Goal: Use online tool/utility: Utilize a website feature to perform a specific function

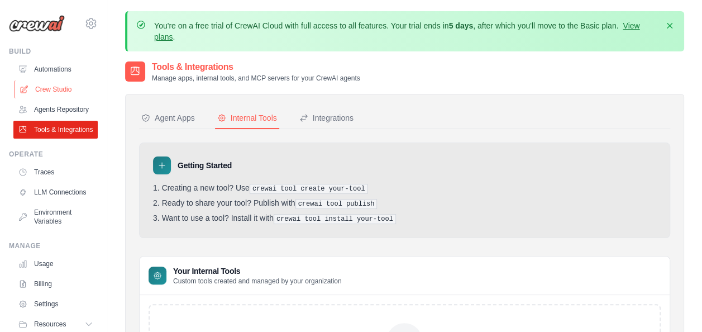
click at [49, 90] on link "Crew Studio" at bounding box center [57, 89] width 84 height 18
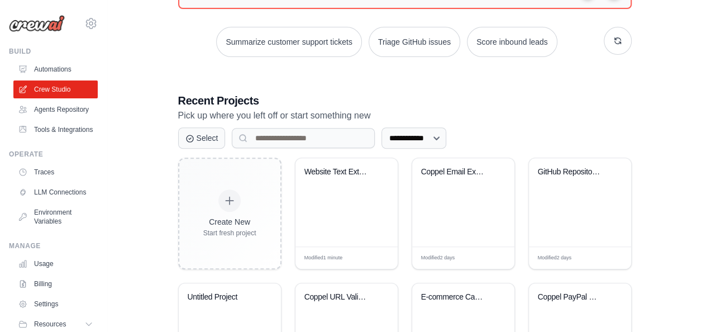
scroll to position [242, 0]
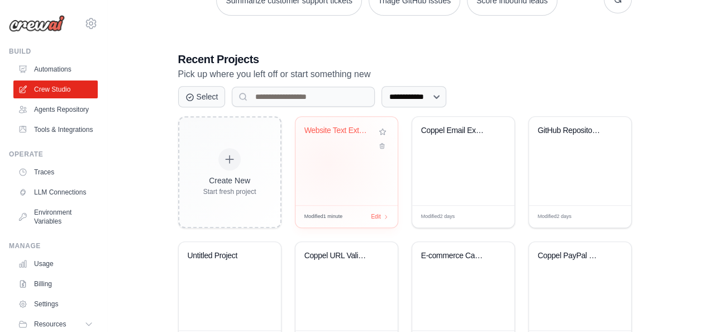
click at [327, 162] on div "Website Text Extractor - First 100 ..." at bounding box center [346, 161] width 102 height 88
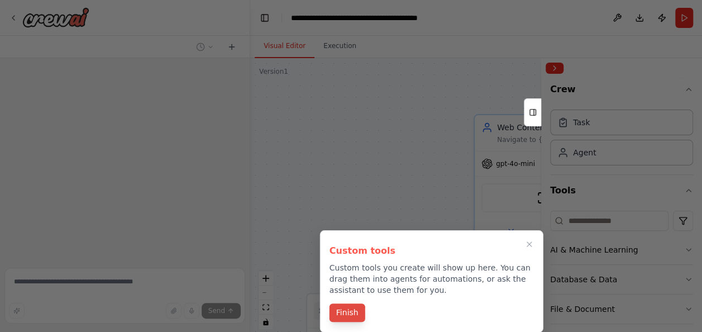
click at [339, 307] on button "Finish" at bounding box center [347, 312] width 36 height 18
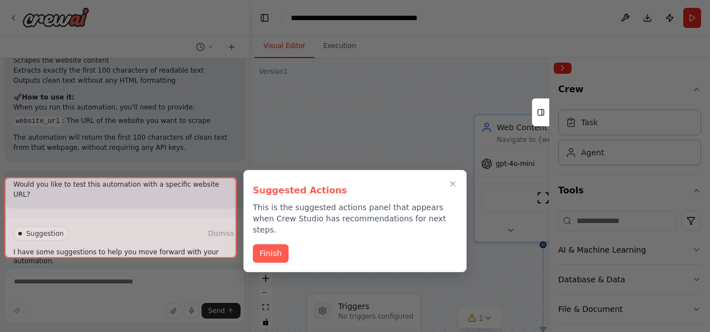
scroll to position [714, 0]
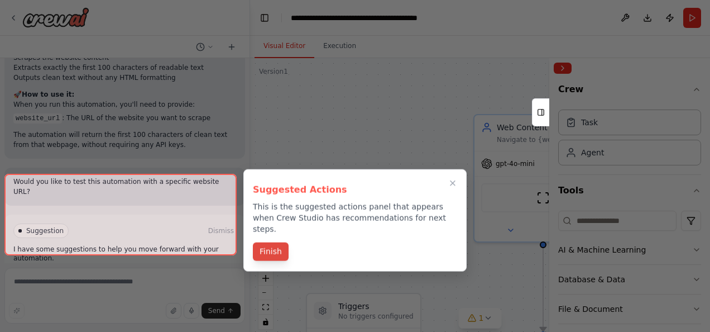
click at [268, 242] on button "Finish" at bounding box center [271, 251] width 36 height 18
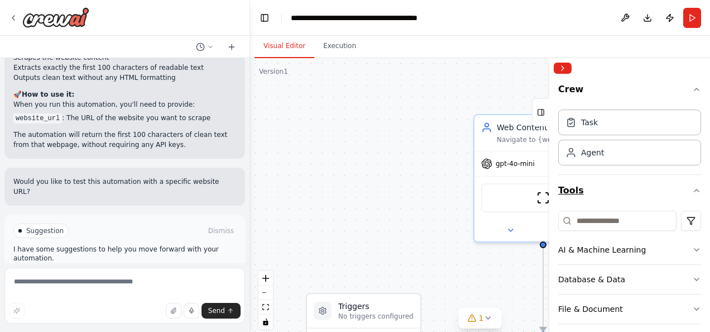
click at [695, 190] on icon "button" at bounding box center [697, 190] width 4 height 2
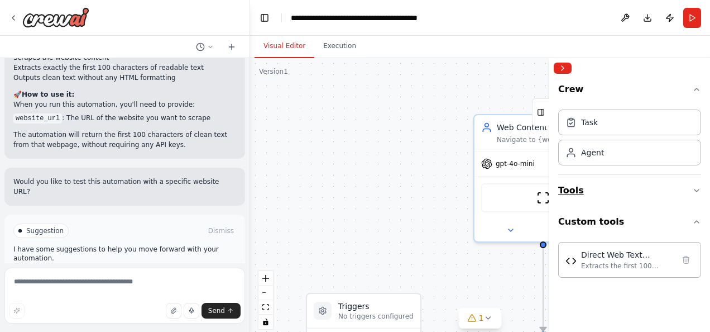
click at [690, 190] on button "Tools" at bounding box center [629, 190] width 143 height 31
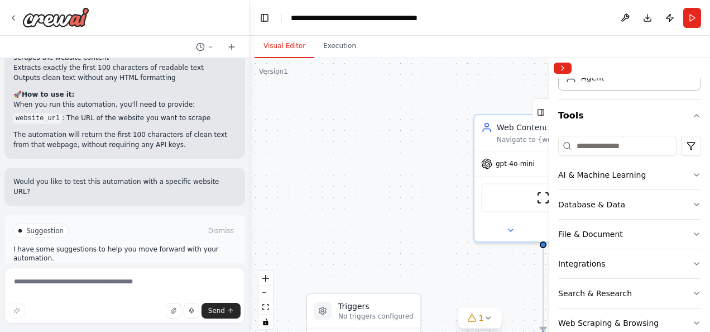
scroll to position [76, 0]
